Goal: Information Seeking & Learning: Learn about a topic

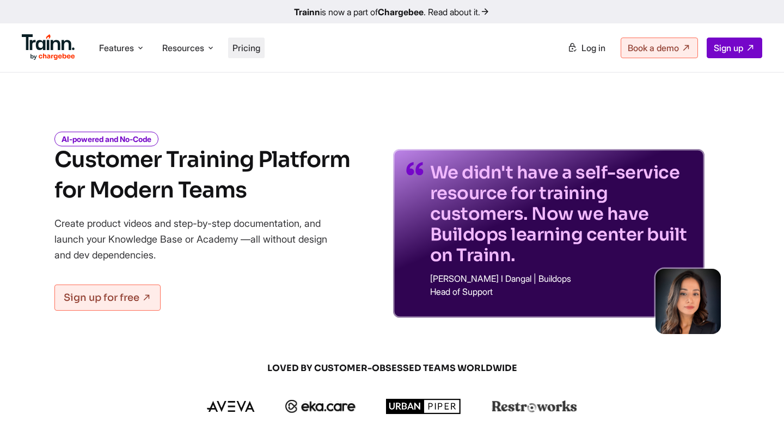
click at [253, 48] on span "Pricing" at bounding box center [247, 47] width 28 height 11
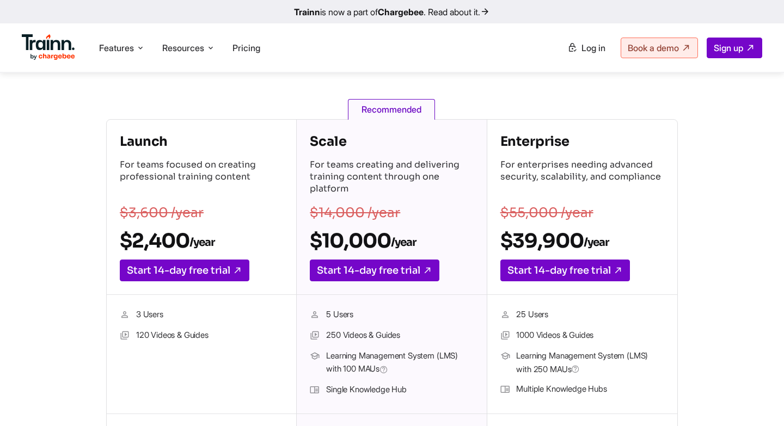
scroll to position [157, 0]
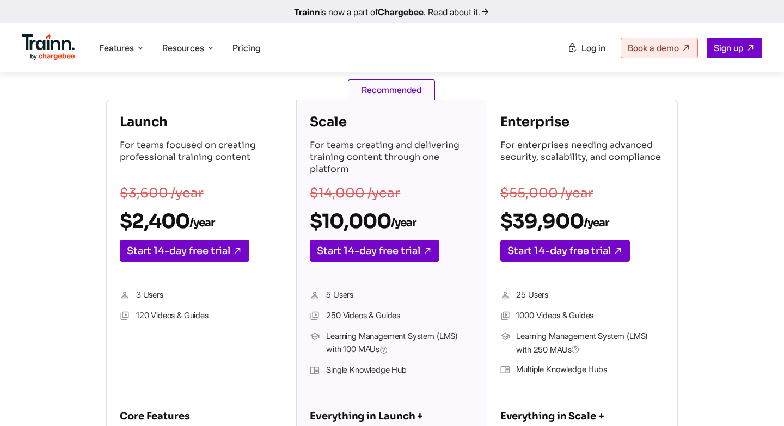
click at [352, 216] on h2 "$10,000 /year" at bounding box center [391, 221] width 163 height 25
click at [200, 219] on sub "/year" at bounding box center [201, 223] width 25 height 14
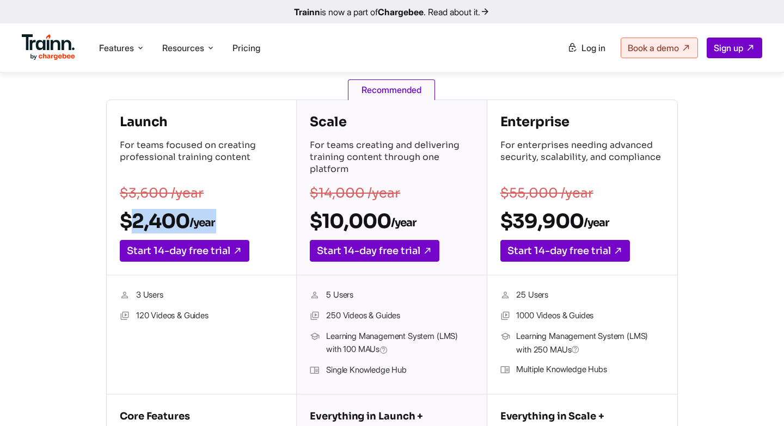
click at [200, 219] on sub "/year" at bounding box center [201, 223] width 25 height 14
click at [195, 157] on p "For teams focused on creating professional training content" at bounding box center [201, 158] width 163 height 38
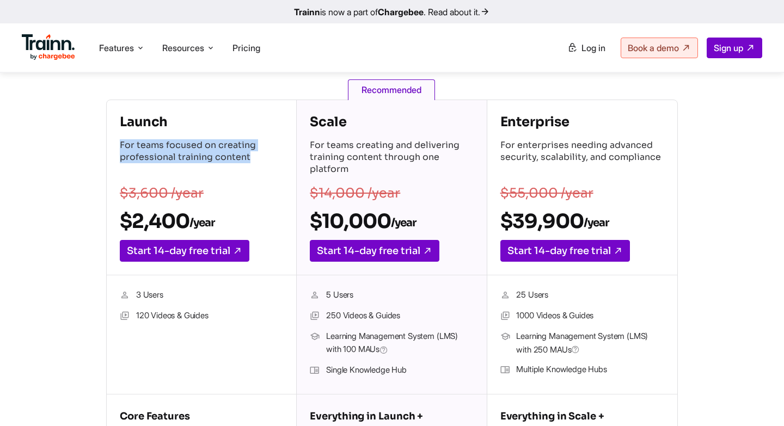
click at [195, 157] on p "For teams focused on creating professional training content" at bounding box center [201, 158] width 163 height 38
click at [181, 311] on li "120 Videos & Guides" at bounding box center [201, 316] width 163 height 14
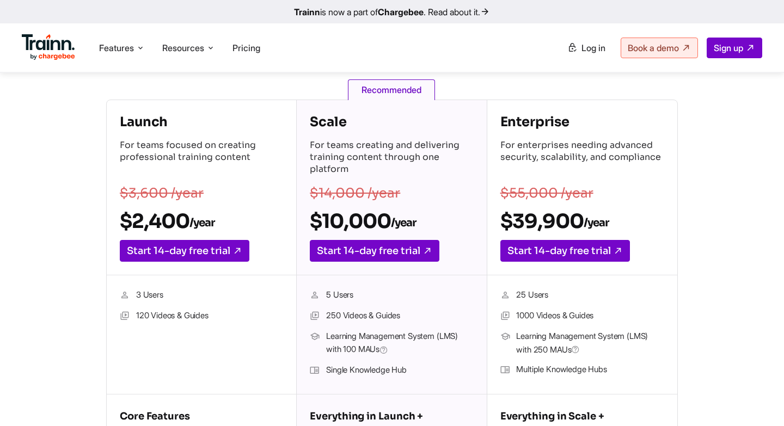
click at [181, 311] on li "120 Videos & Guides" at bounding box center [201, 316] width 163 height 14
click at [379, 158] on p "For teams creating and delivering training content through one platform" at bounding box center [391, 158] width 163 height 38
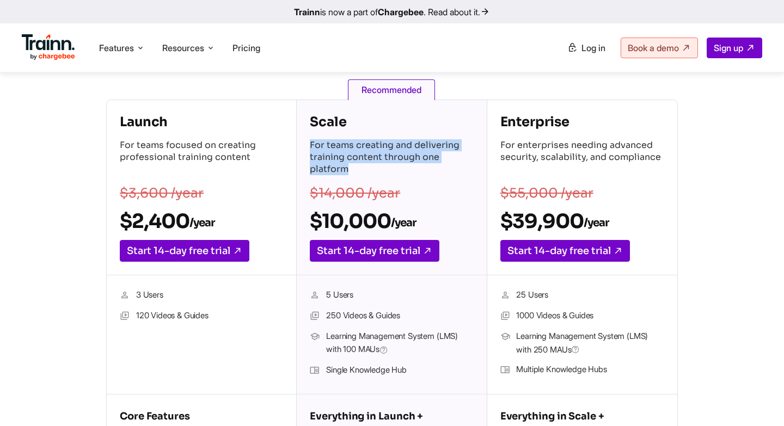
click at [379, 158] on p "For teams creating and delivering training content through one platform" at bounding box center [391, 158] width 163 height 38
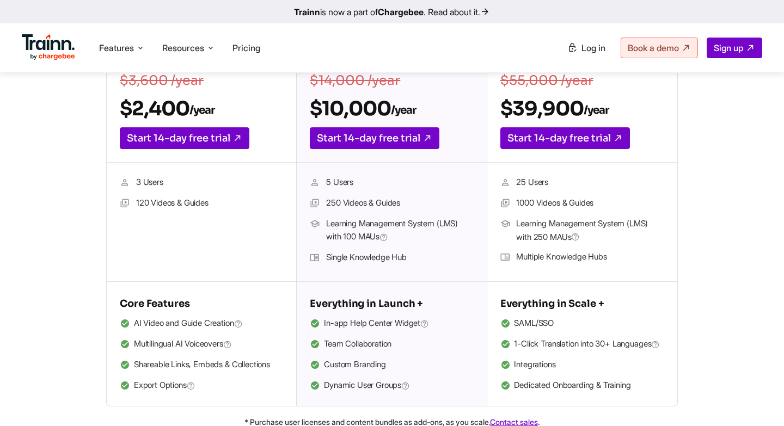
click at [370, 231] on span "Learning Management System (LMS) with 100 MAUs" at bounding box center [399, 230] width 147 height 27
click at [359, 258] on li "Single Knowledge Hub" at bounding box center [391, 258] width 163 height 14
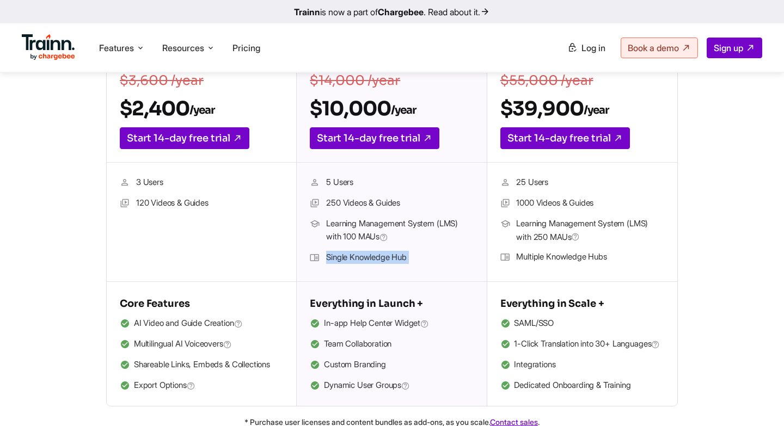
click at [359, 258] on li "Single Knowledge Hub" at bounding box center [391, 258] width 163 height 14
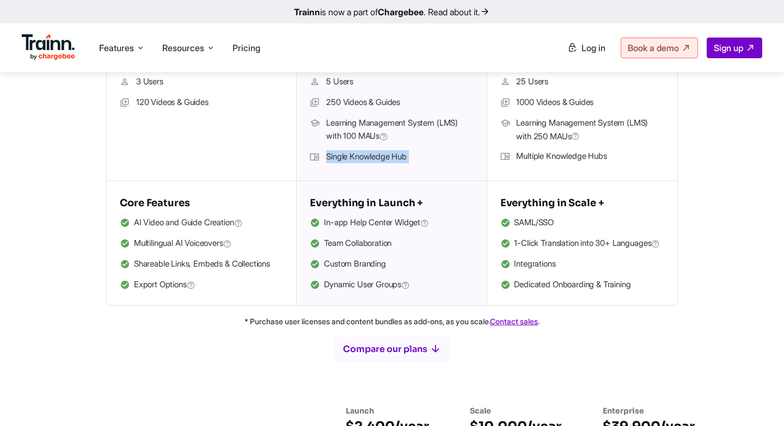
scroll to position [390, 0]
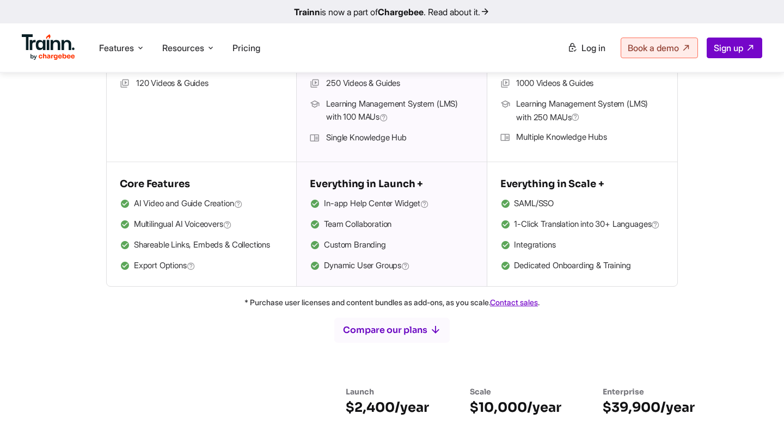
click at [360, 241] on li "Custom Branding" at bounding box center [391, 245] width 163 height 14
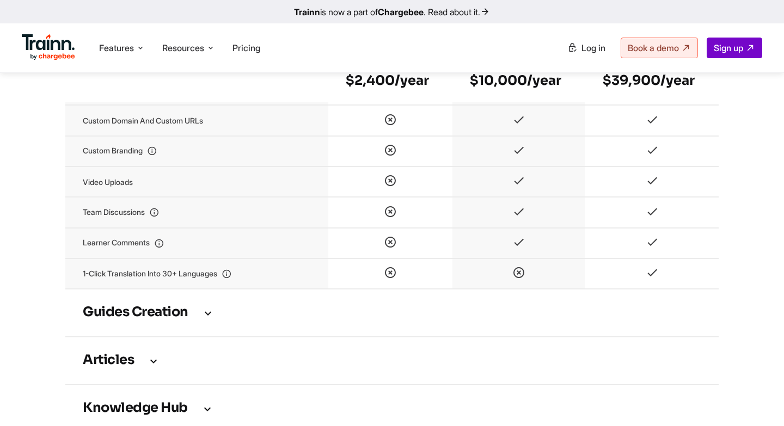
scroll to position [1372, 0]
